Goal: Book appointment/travel/reservation

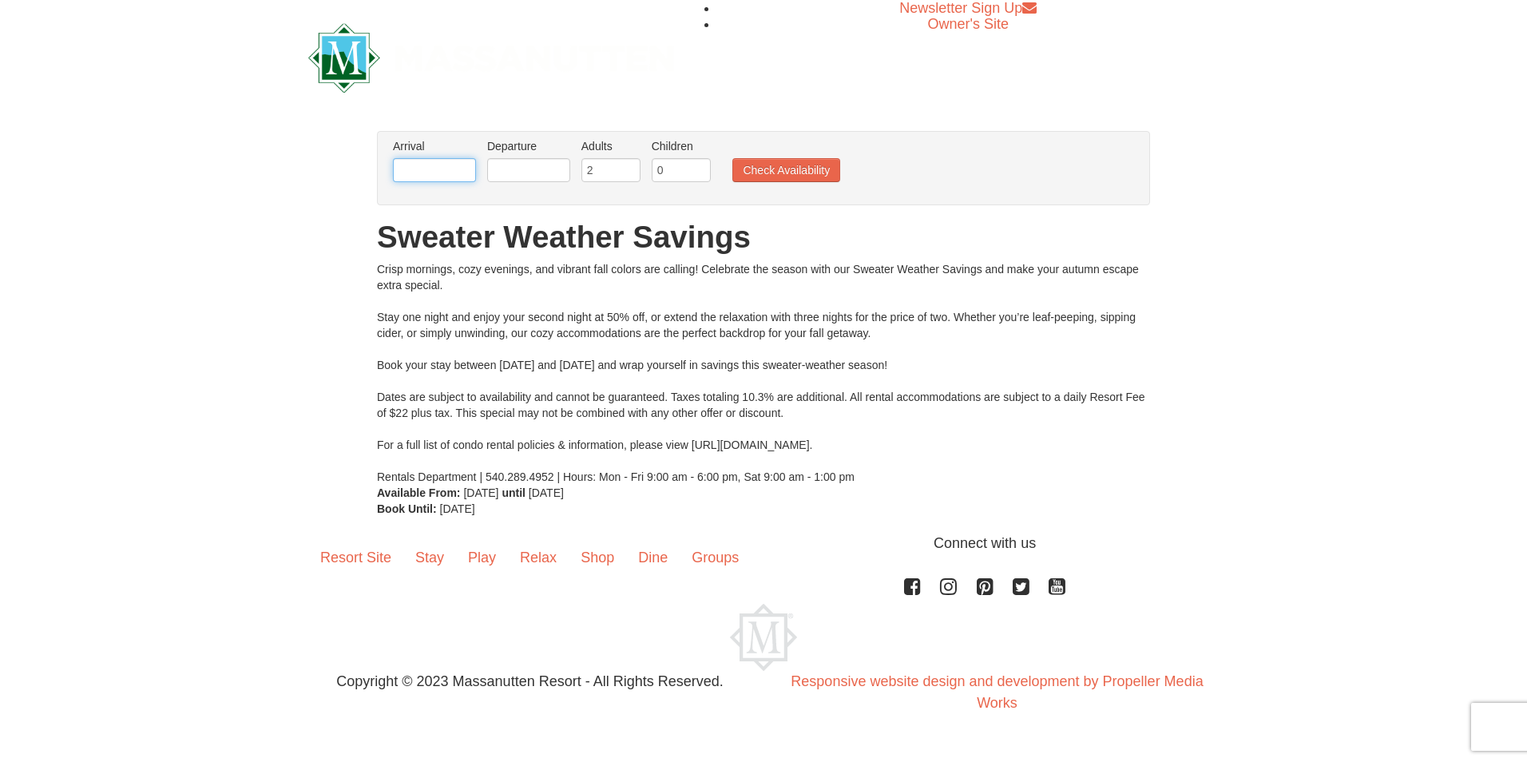
click at [433, 171] on input "text" at bounding box center [434, 170] width 83 height 24
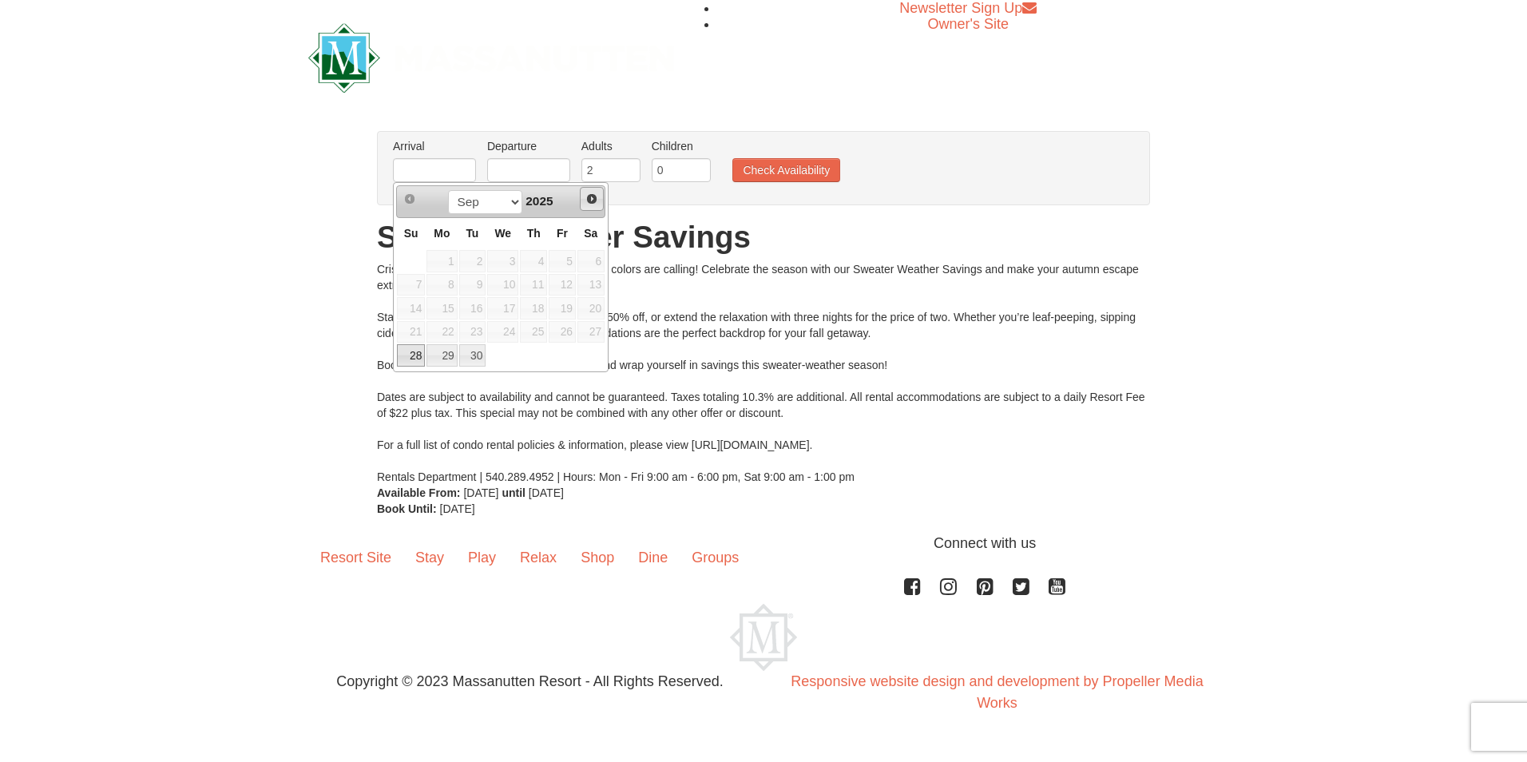
click at [594, 201] on span "Next" at bounding box center [591, 198] width 13 height 13
click at [443, 288] on link "6" at bounding box center [442, 285] width 30 height 22
type input "[DATE]"
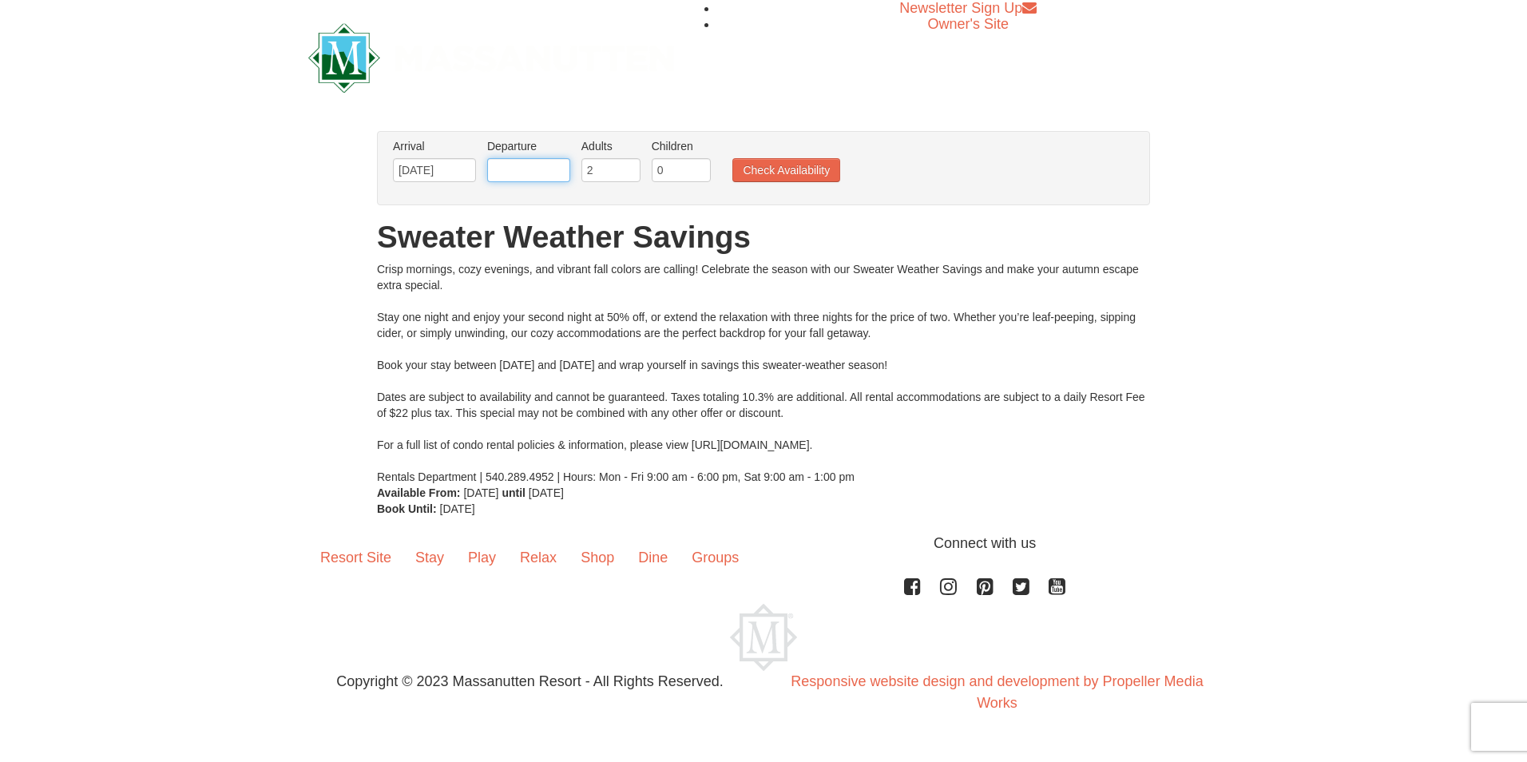
click at [552, 166] on input "text" at bounding box center [528, 170] width 83 height 24
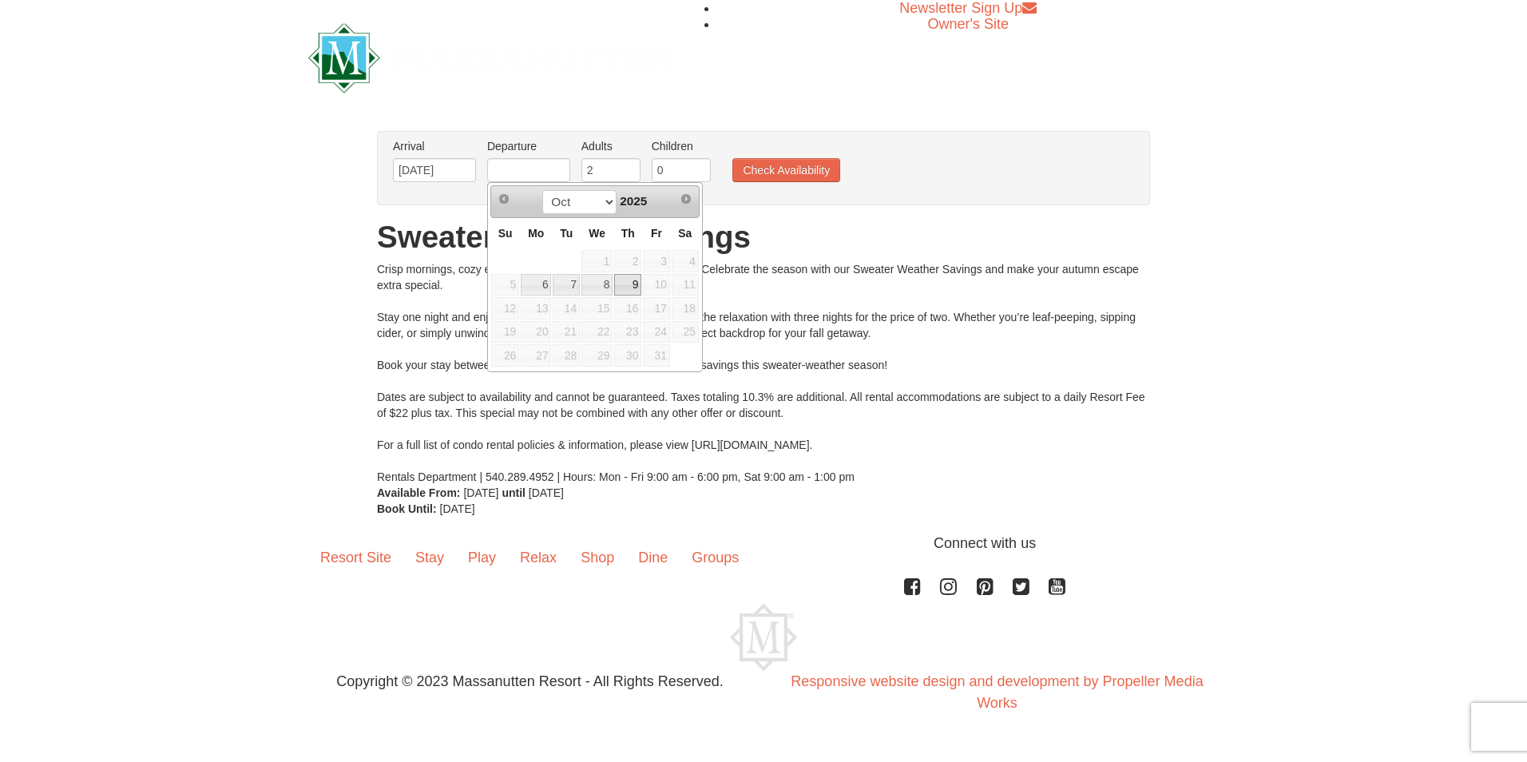
click at [628, 282] on link "9" at bounding box center [627, 285] width 27 height 22
type input "[DATE]"
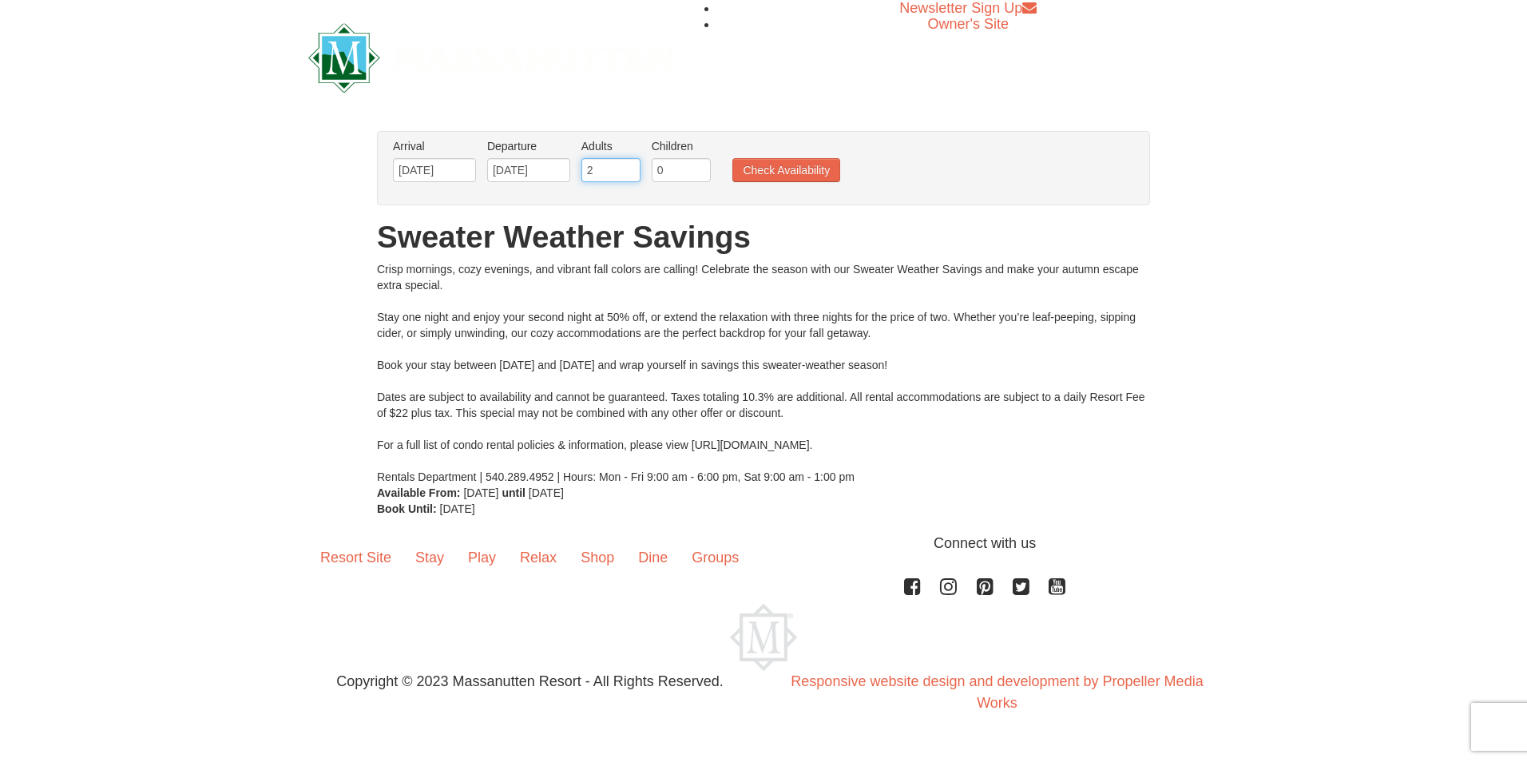
click at [600, 169] on input "2" at bounding box center [610, 170] width 59 height 24
type input "5"
type input "4"
click at [667, 169] on input "0" at bounding box center [681, 170] width 59 height 24
type input "1"
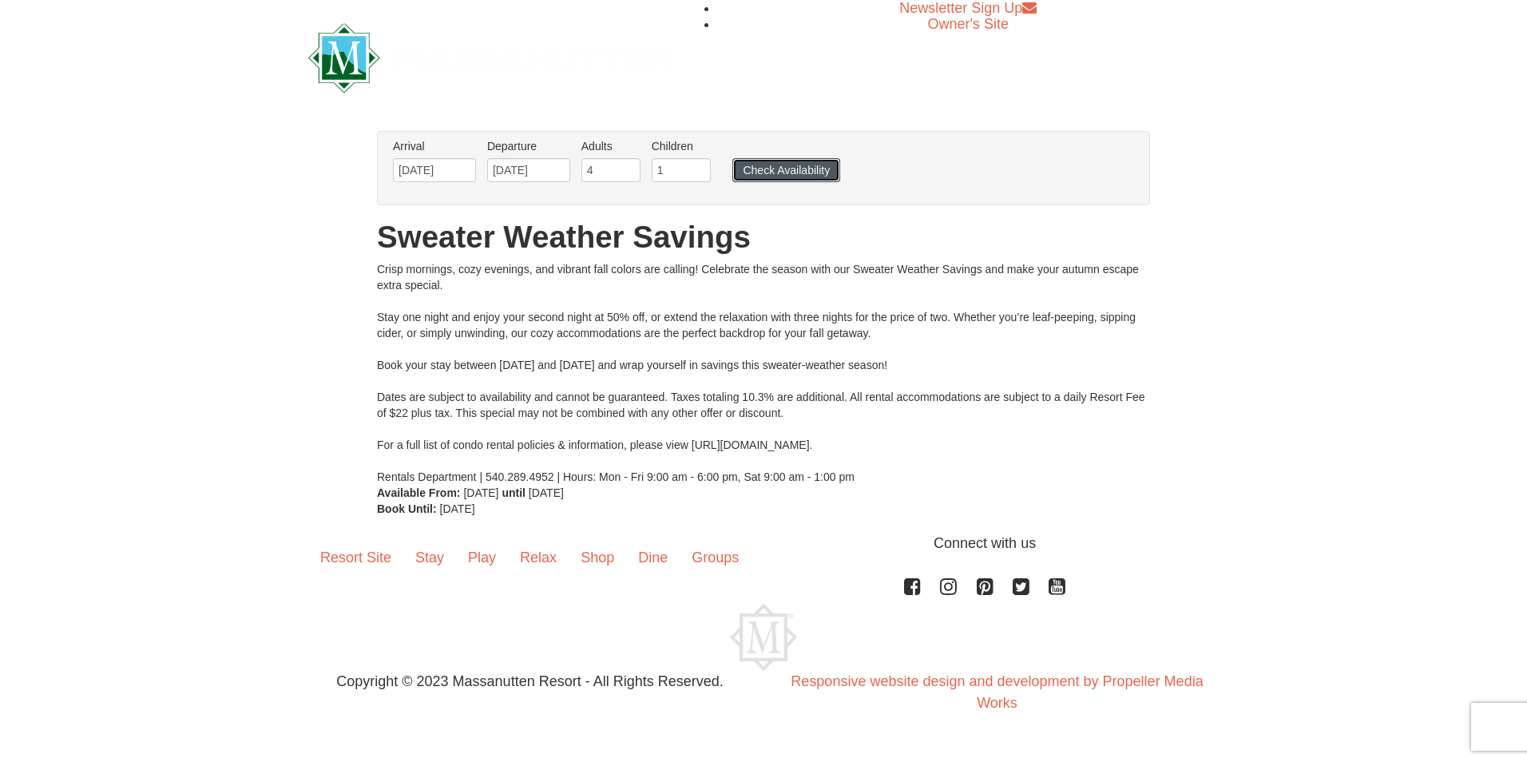
click at [766, 167] on button "Check Availability" at bounding box center [786, 170] width 108 height 24
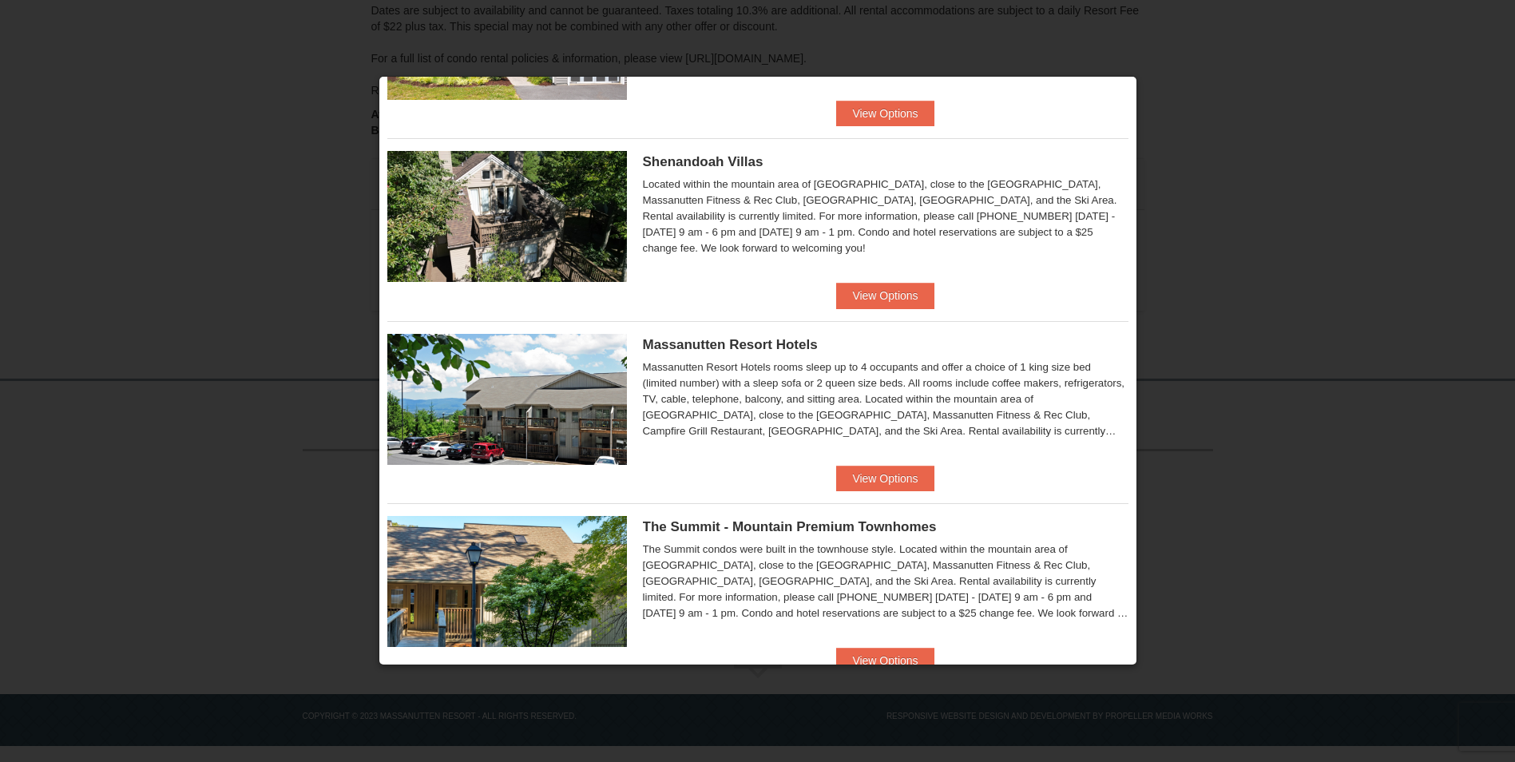
scroll to position [354, 0]
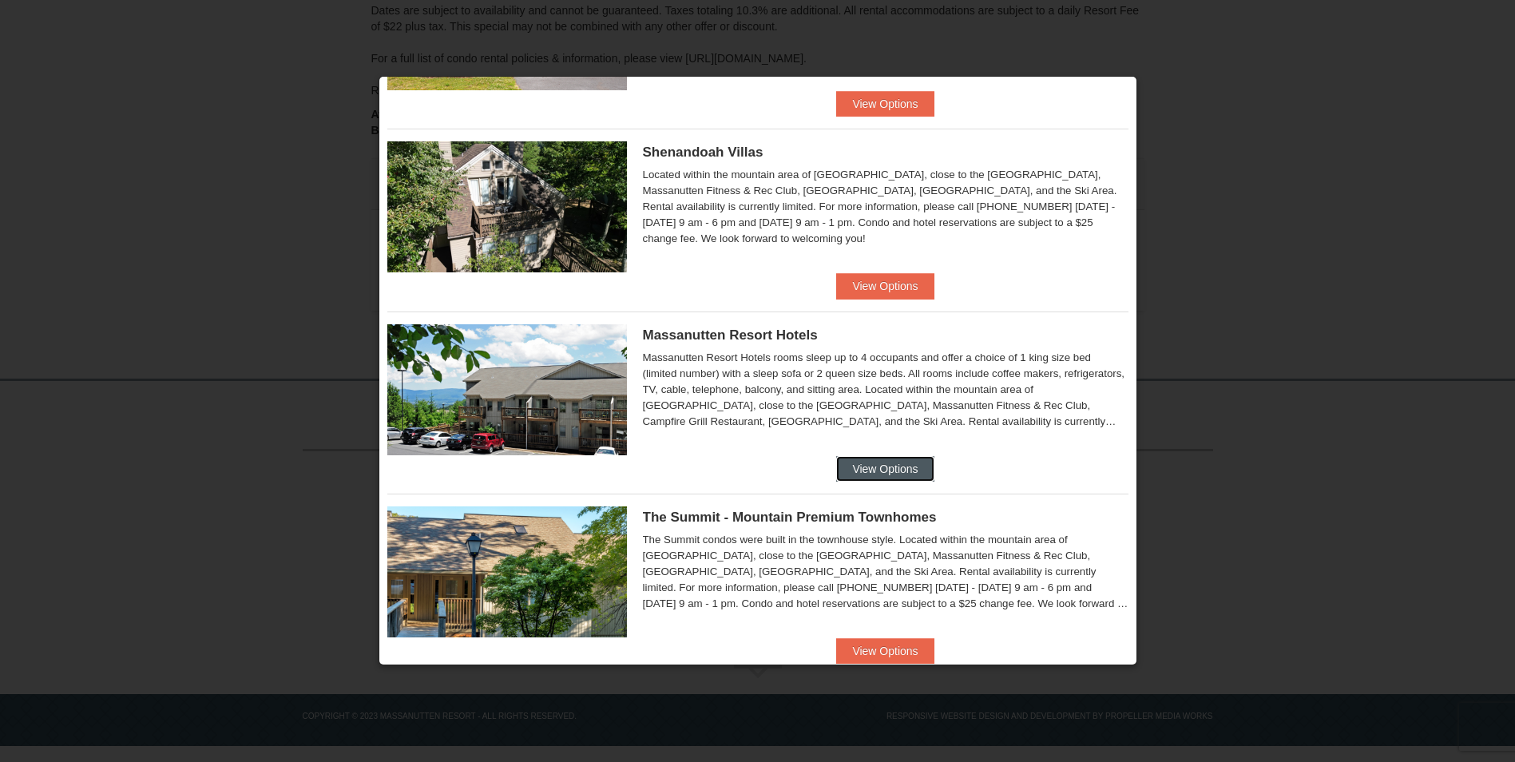
click at [870, 470] on button "View Options" at bounding box center [884, 469] width 97 height 26
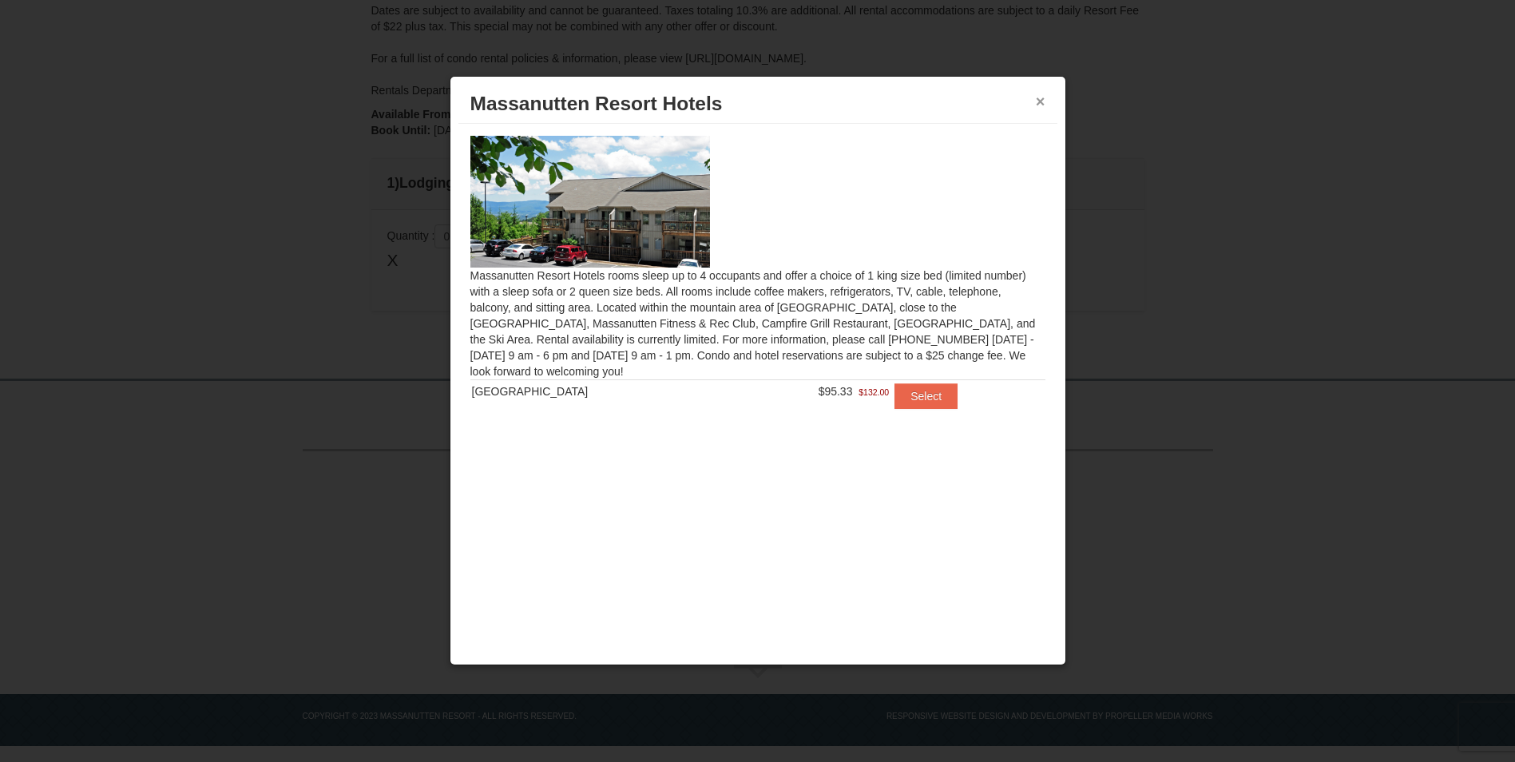
click at [1042, 100] on button "×" at bounding box center [1041, 101] width 10 height 16
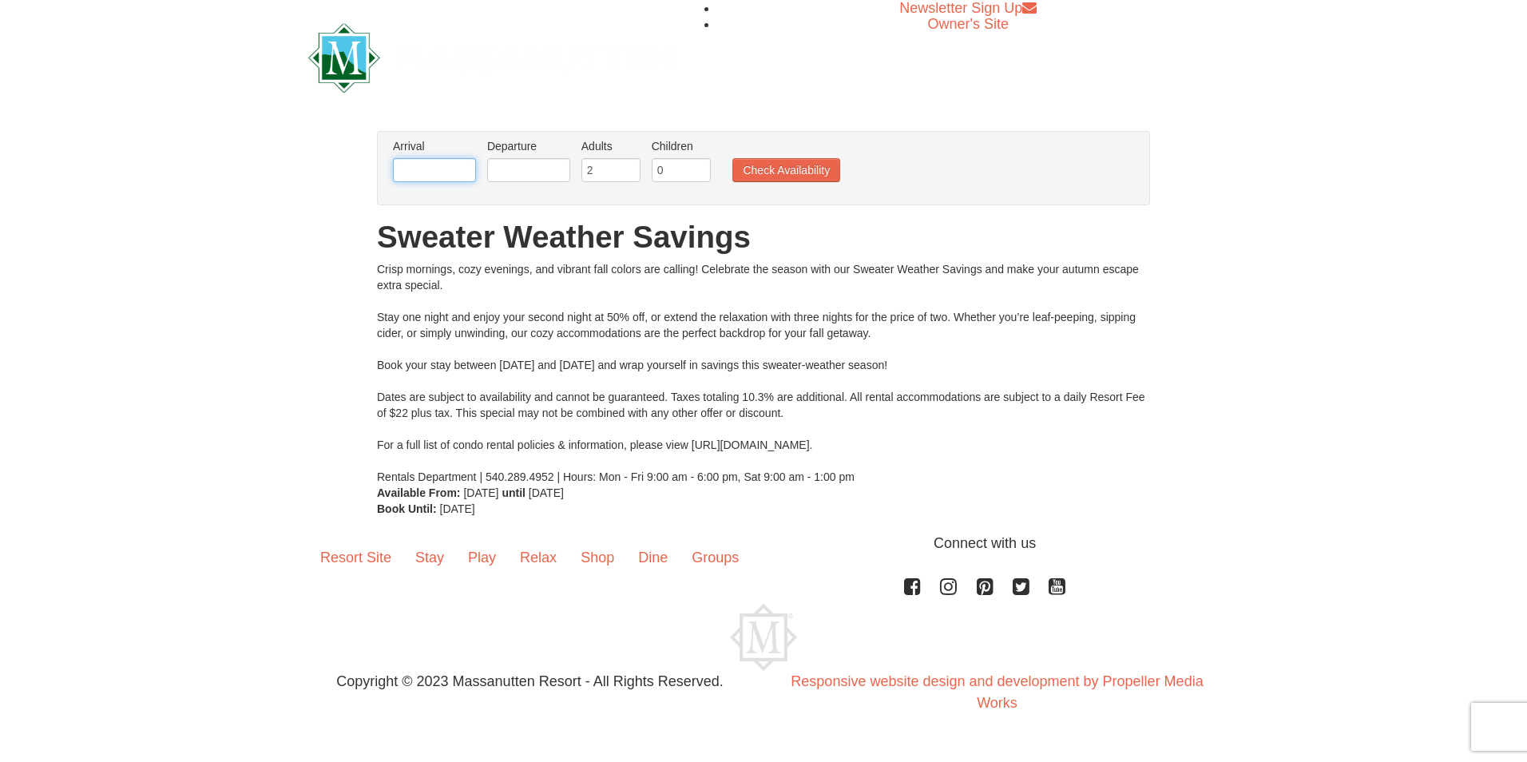
click at [452, 166] on input "text" at bounding box center [434, 170] width 83 height 24
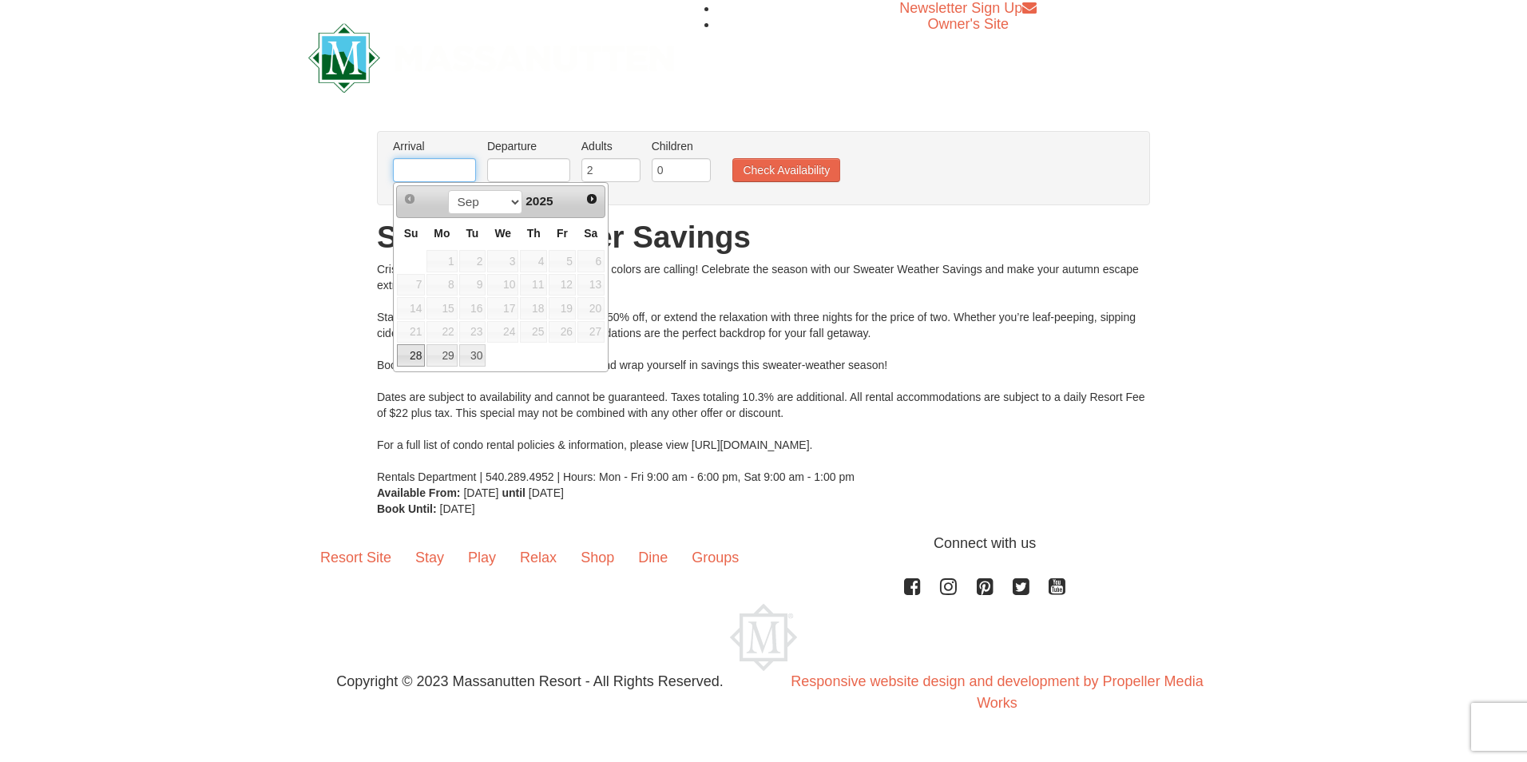
type input "[DATE]"
click at [522, 169] on input "text" at bounding box center [528, 170] width 83 height 24
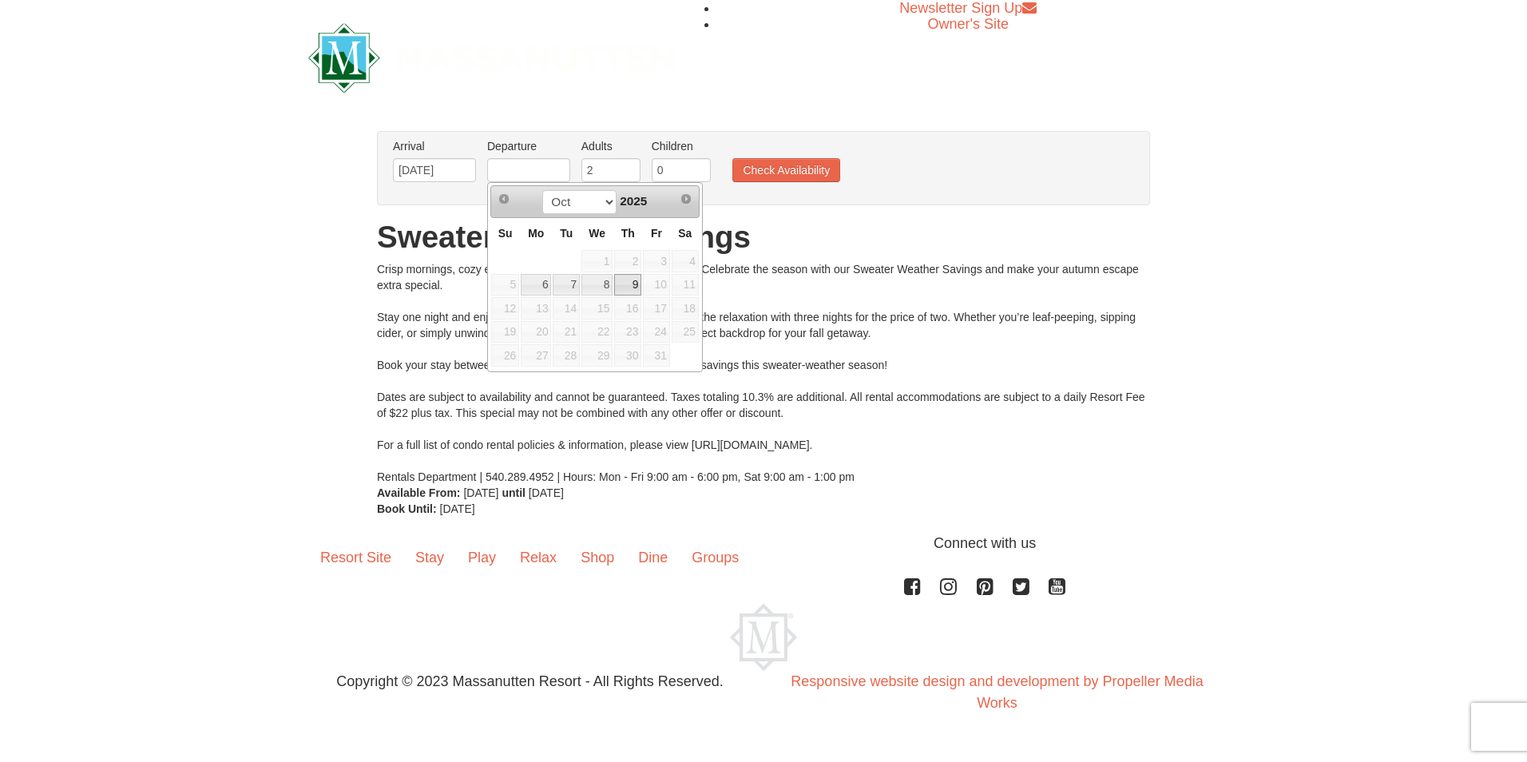
click at [629, 284] on link "9" at bounding box center [627, 285] width 27 height 22
type input "[DATE]"
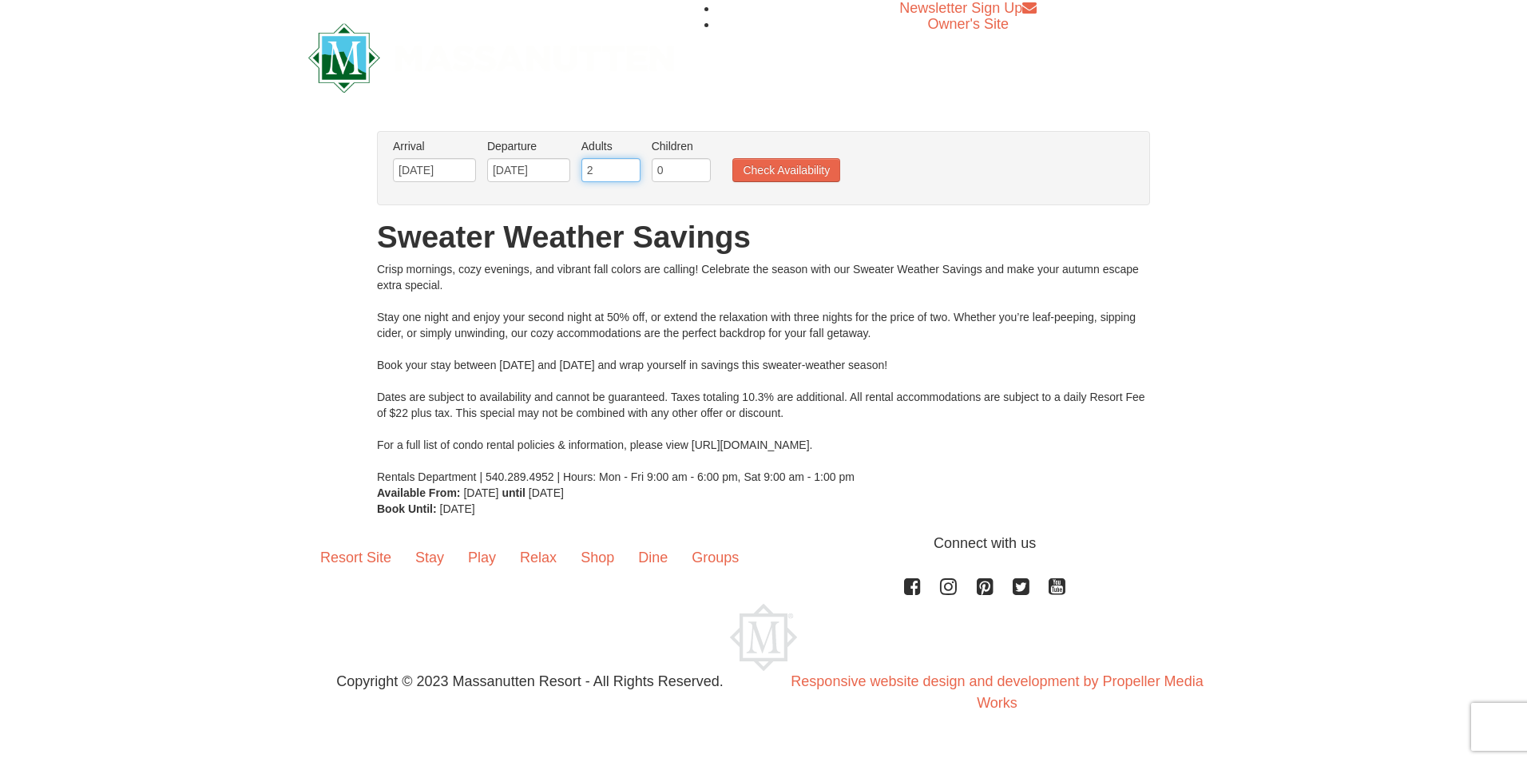
click at [611, 177] on input "2" at bounding box center [610, 170] width 59 height 24
click at [675, 169] on input "0" at bounding box center [681, 170] width 59 height 24
type input "5"
click at [799, 170] on button "Check Availability" at bounding box center [786, 170] width 108 height 24
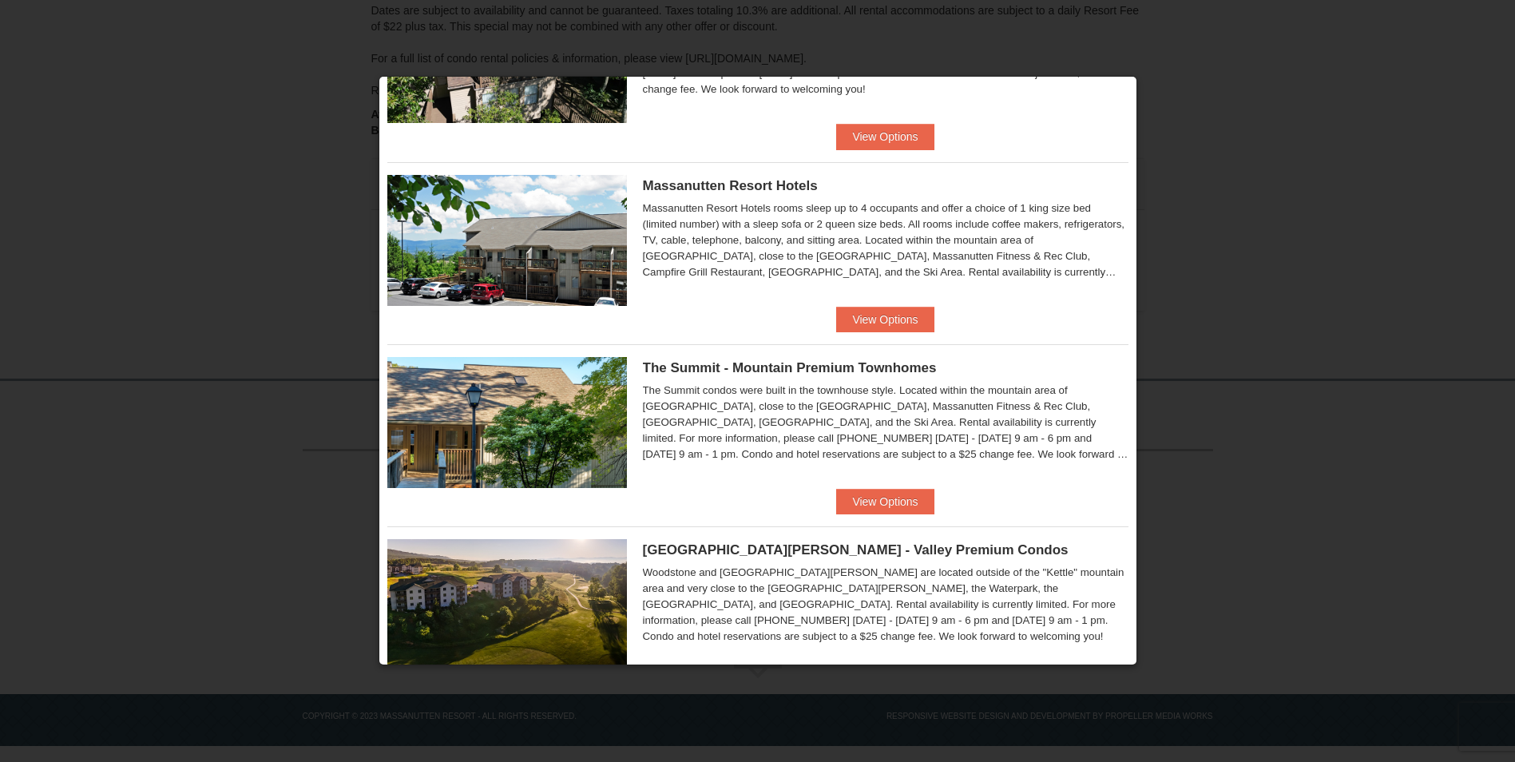
scroll to position [511, 0]
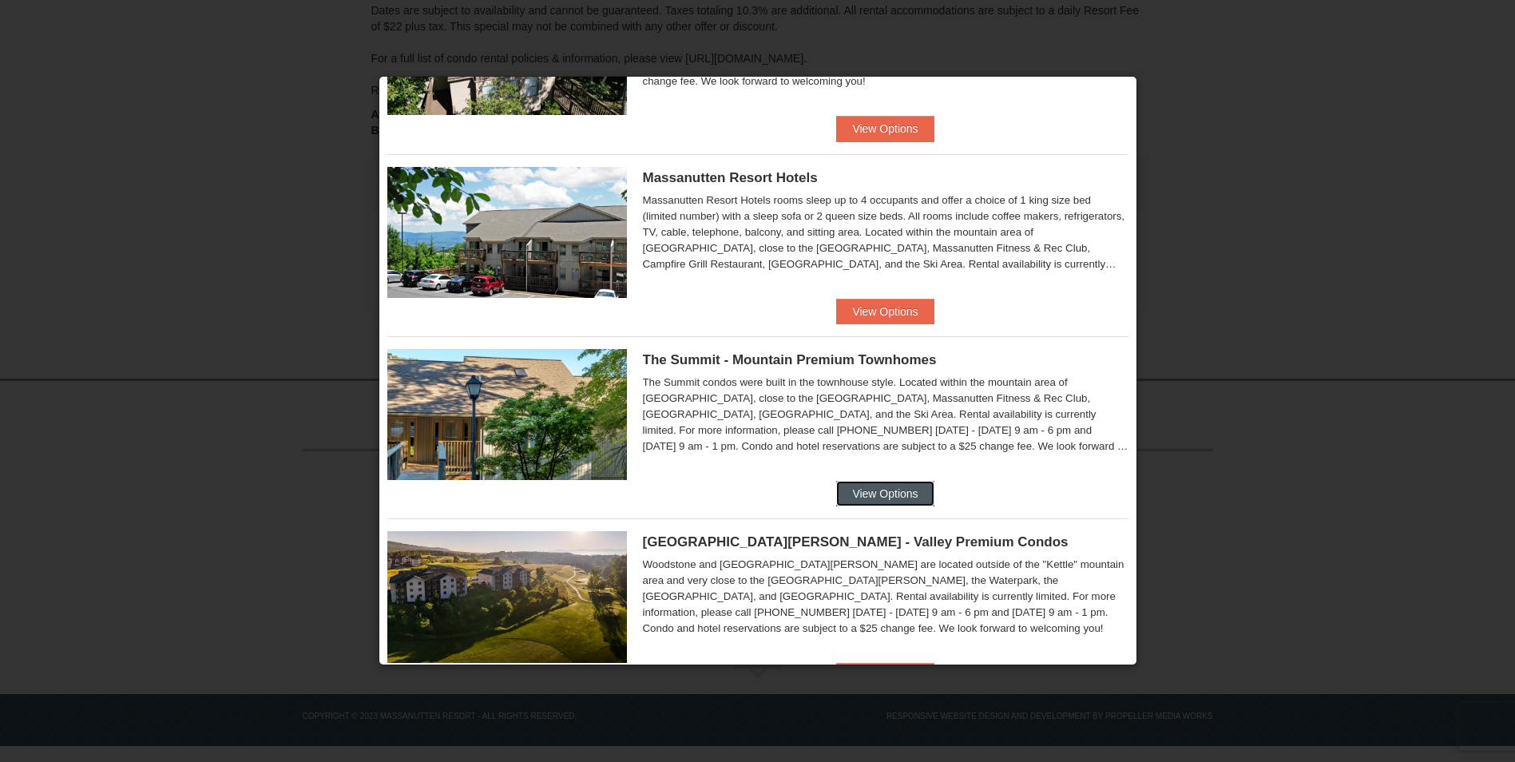
click at [863, 496] on button "View Options" at bounding box center [884, 494] width 97 height 26
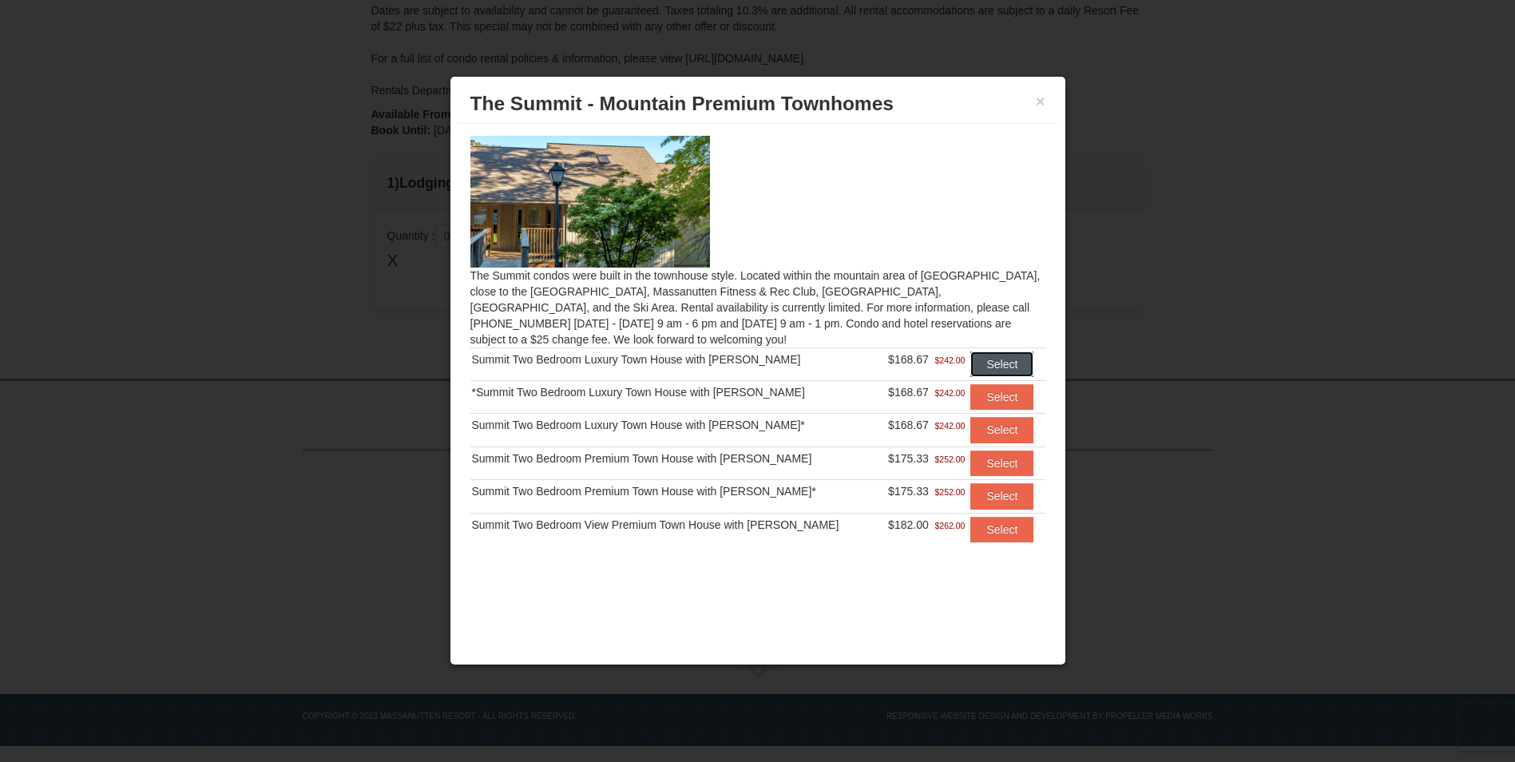
click at [992, 359] on button "Select" at bounding box center [1001, 364] width 63 height 26
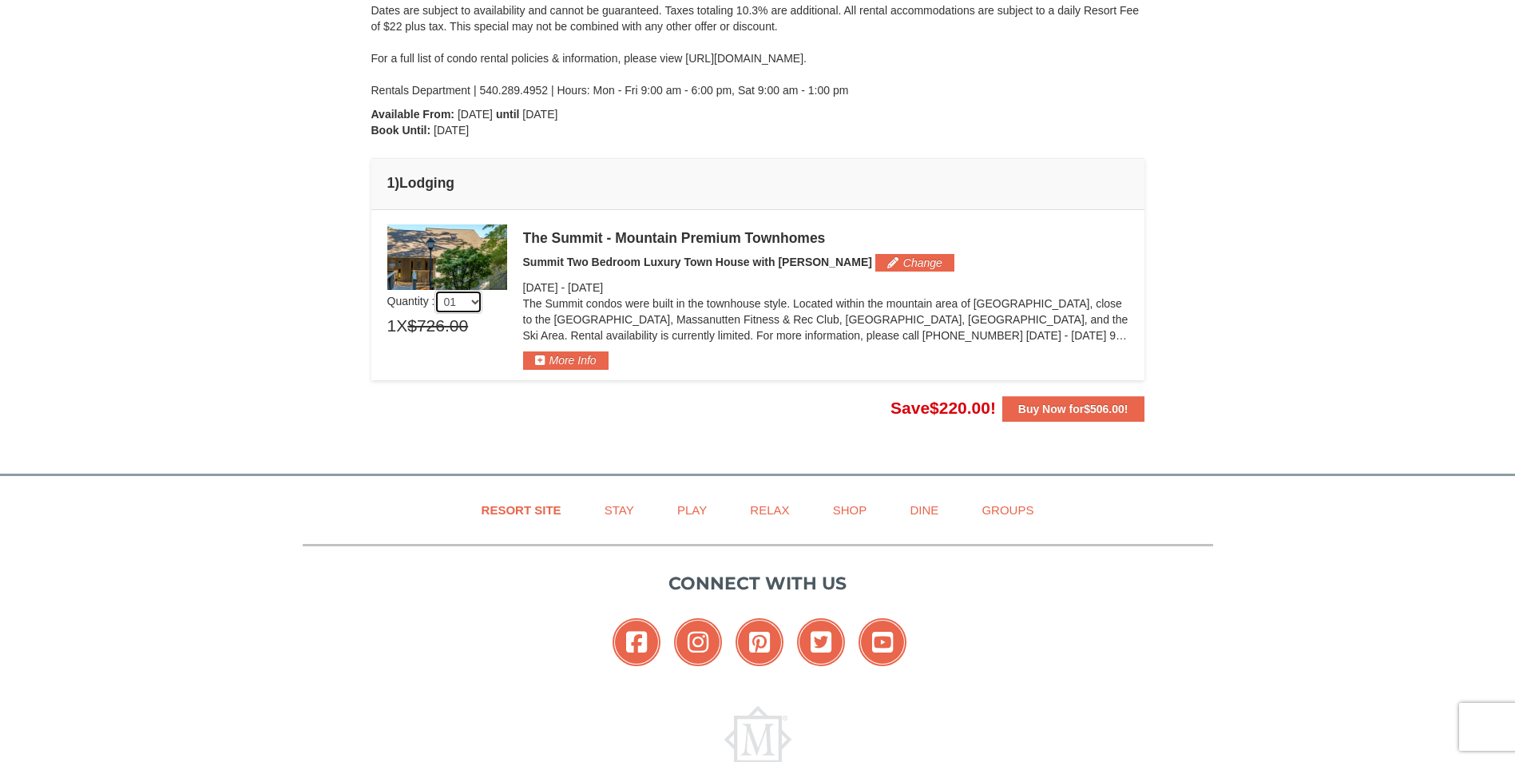
click at [470, 304] on select "01 02 03 04 05" at bounding box center [459, 302] width 48 height 24
select select "5"
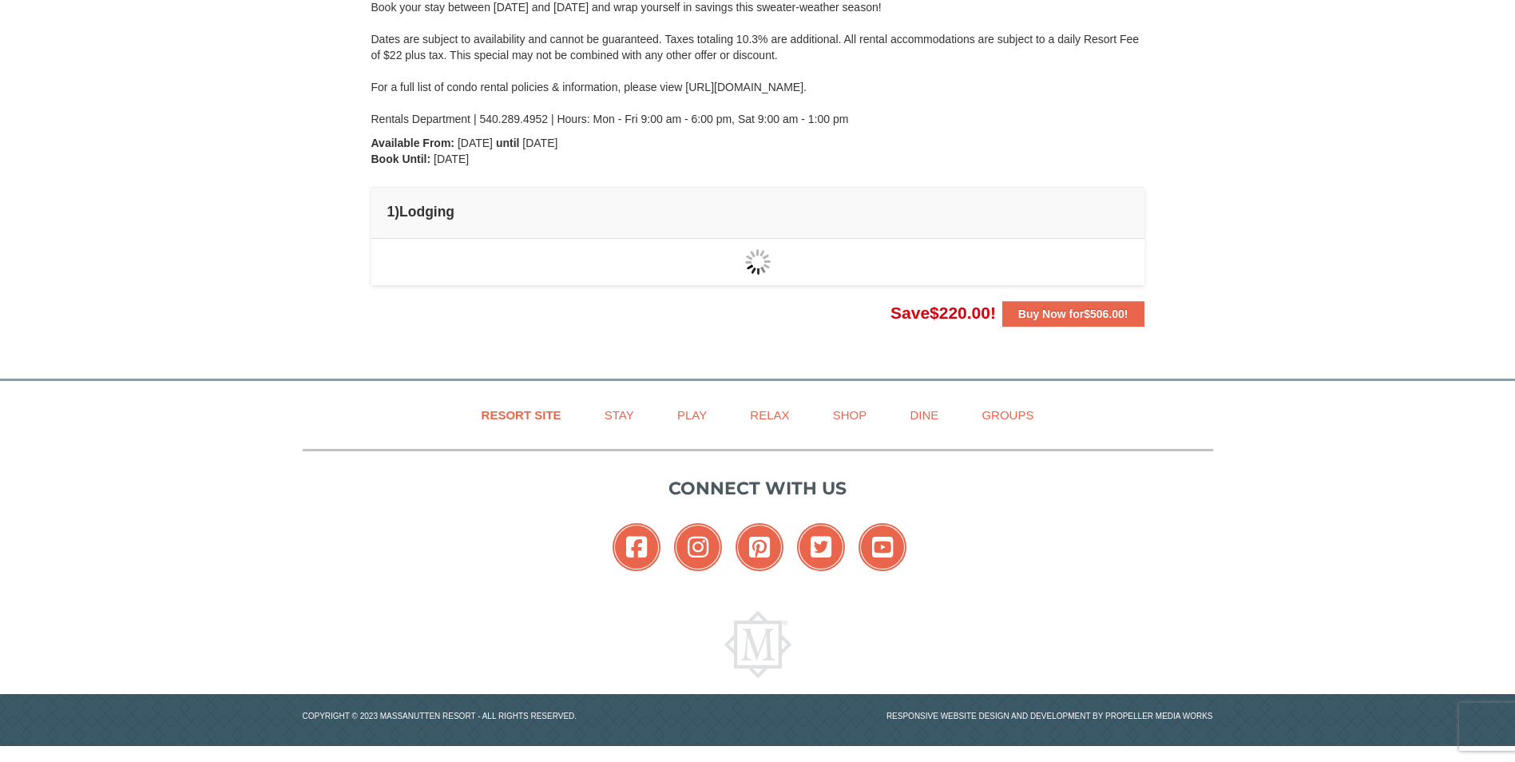
scroll to position [319, 0]
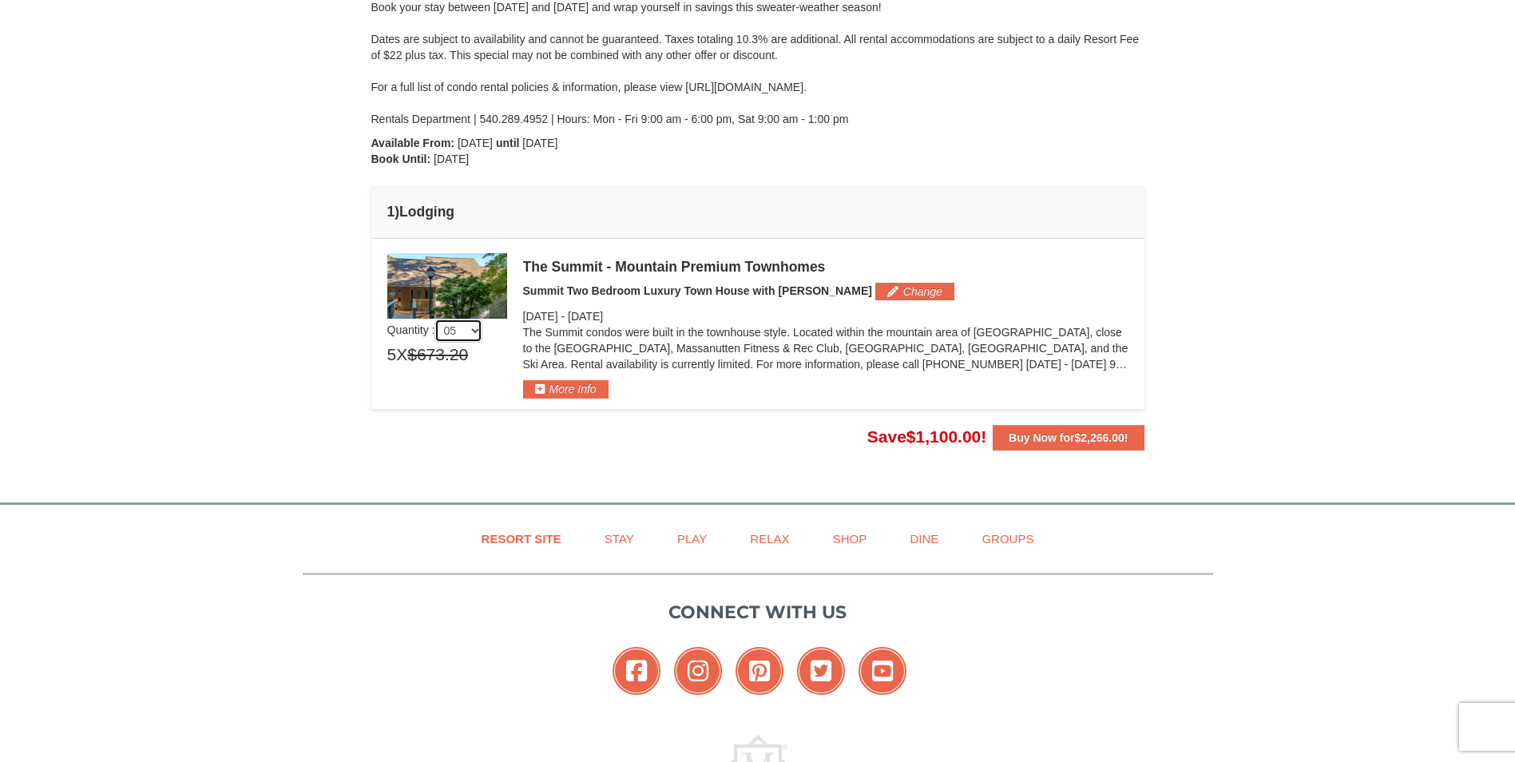
click at [478, 332] on select "01 02 03 04 05" at bounding box center [459, 331] width 48 height 24
click at [438, 319] on select "01 02 03 04 05" at bounding box center [459, 331] width 48 height 24
